Goal: Navigation & Orientation: Find specific page/section

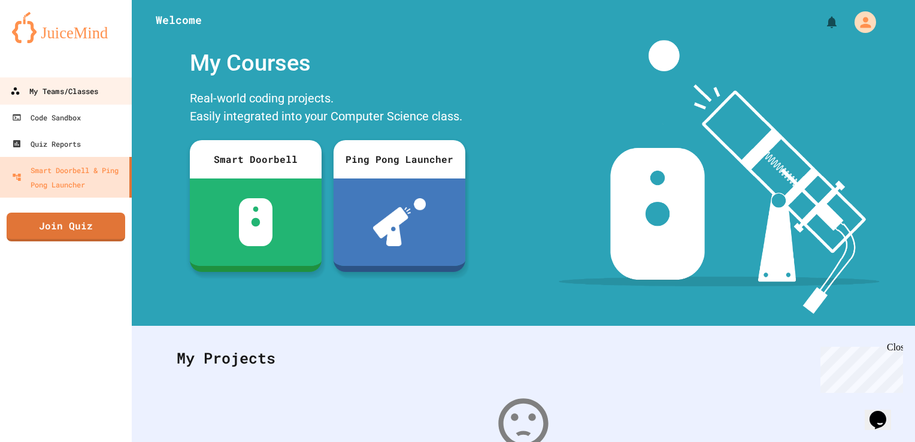
click at [62, 95] on div "My Teams/Classes" at bounding box center [54, 91] width 88 height 15
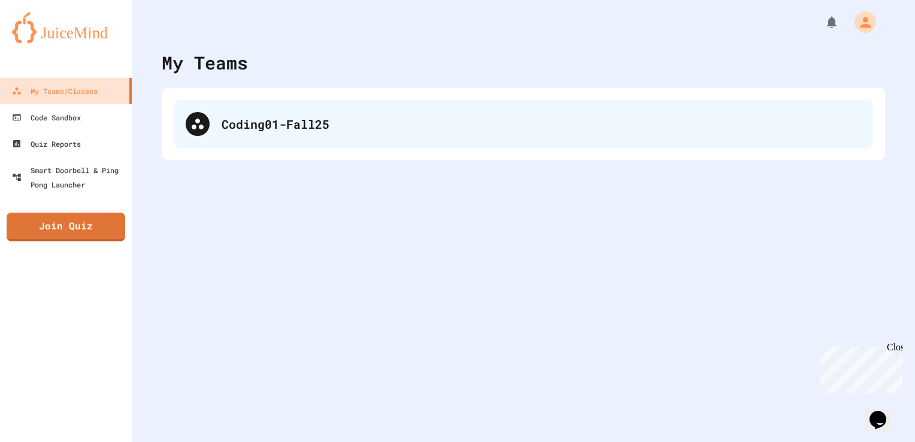
click at [290, 132] on div "Coding01-Fall25" at bounding box center [540, 124] width 639 height 18
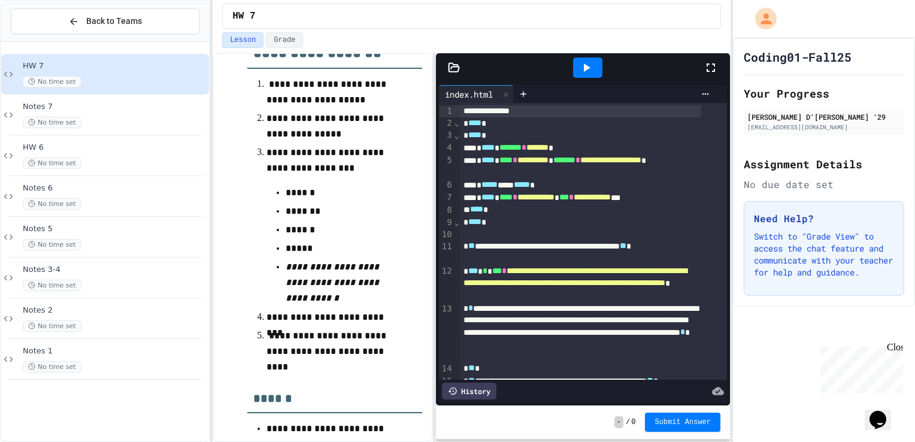
scroll to position [572, 0]
click at [706, 66] on icon at bounding box center [710, 67] width 8 height 8
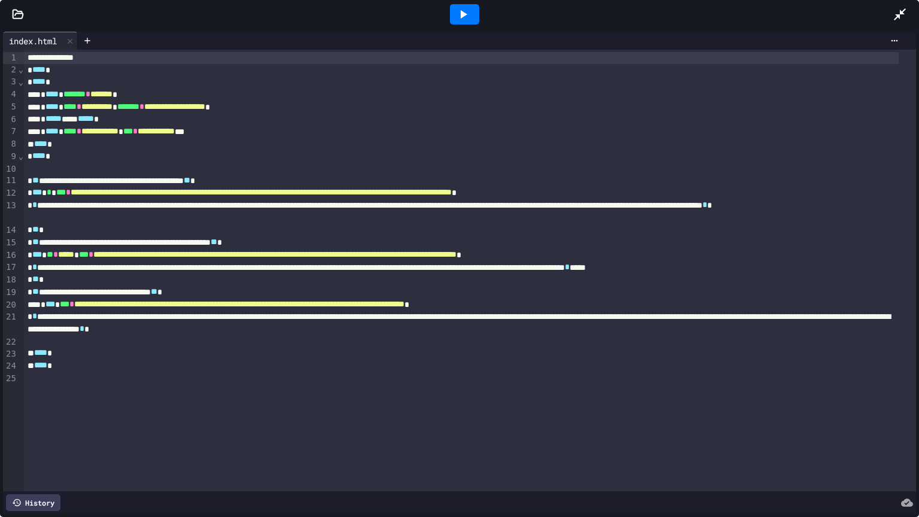
click at [466, 7] on div at bounding box center [464, 14] width 29 height 20
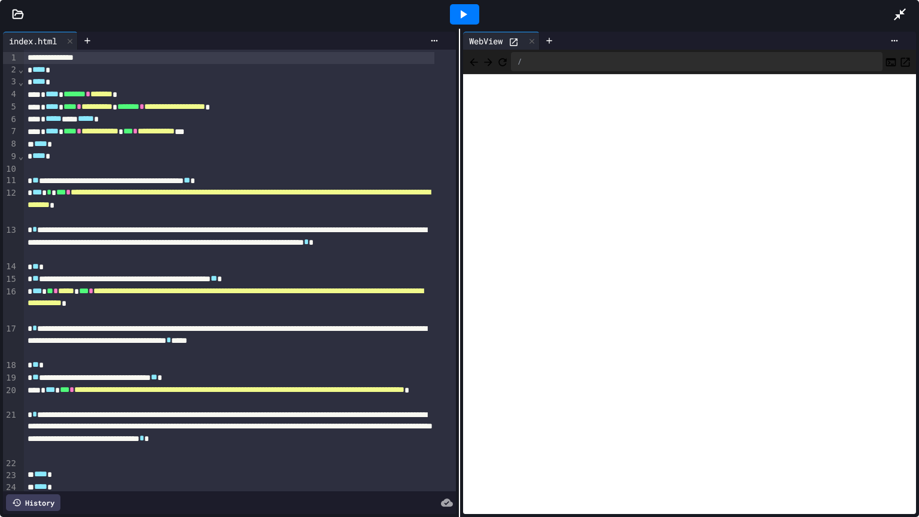
click at [901, 8] on icon at bounding box center [900, 14] width 14 height 14
